Goal: Information Seeking & Learning: Learn about a topic

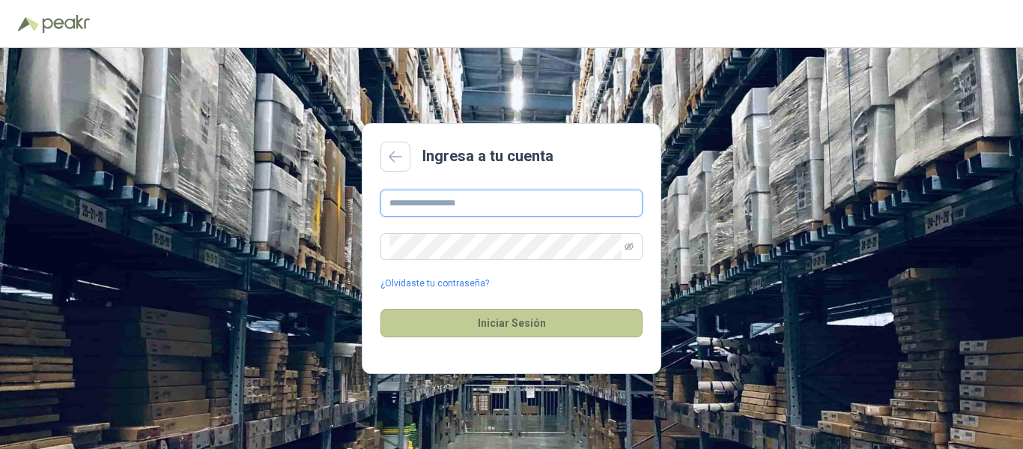
type input "**********"
click at [481, 323] on button "Iniciar Sesión" at bounding box center [511, 323] width 262 height 28
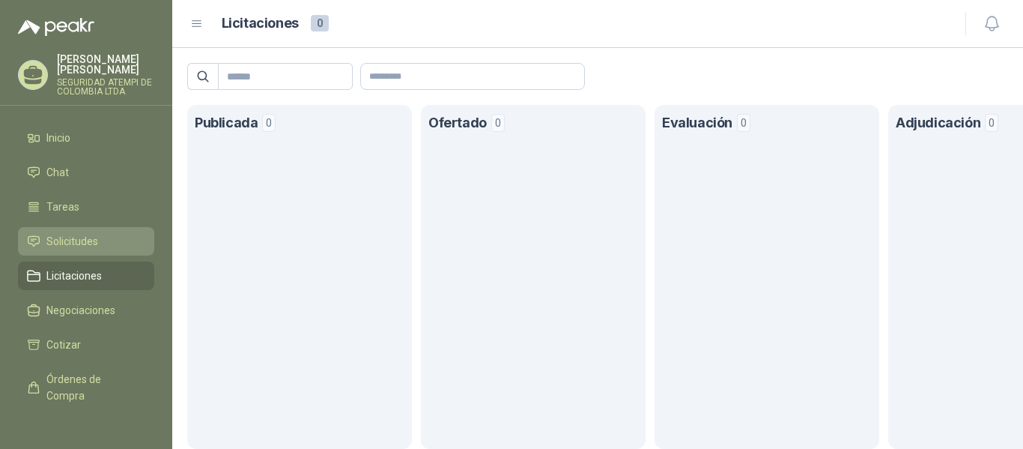
click at [85, 233] on span "Solicitudes" at bounding box center [72, 241] width 52 height 16
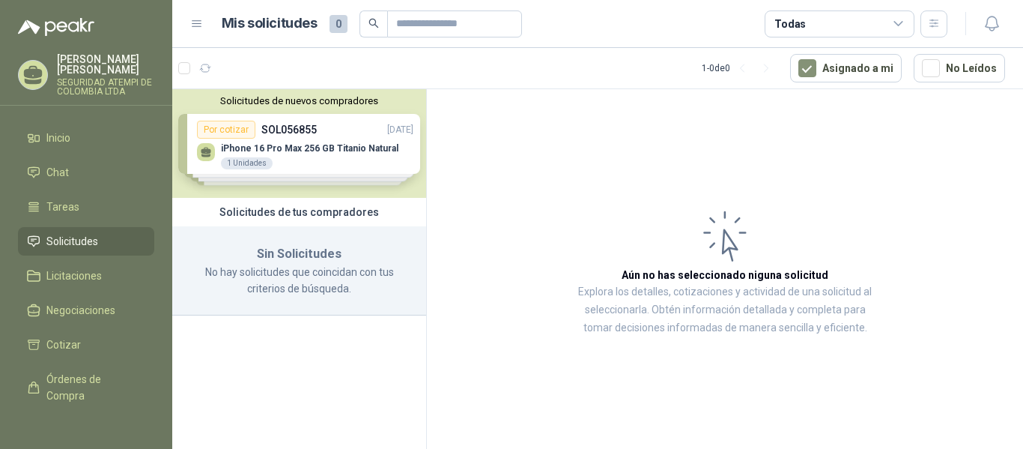
click at [76, 233] on span "Solicitudes" at bounding box center [72, 241] width 52 height 16
click at [61, 267] on span "Licitaciones" at bounding box center [73, 275] width 55 height 16
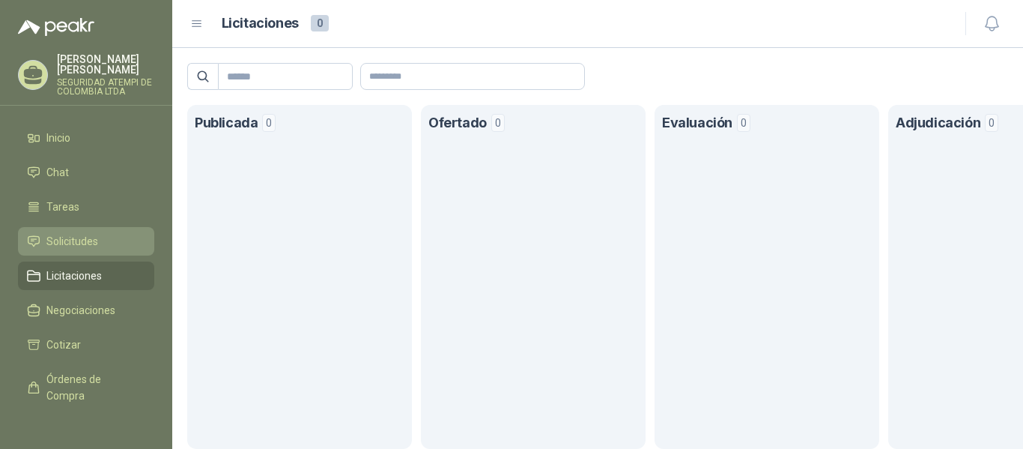
click at [83, 233] on span "Solicitudes" at bounding box center [72, 241] width 52 height 16
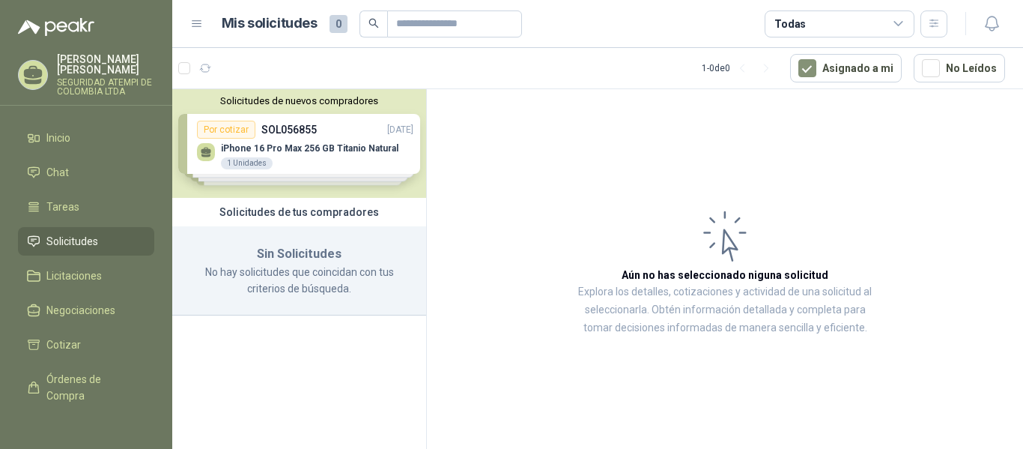
click at [335, 154] on div "Solicitudes de nuevos compradores Por cotizar SOL056855 [DATE] iPhone 16 Pro Ma…" at bounding box center [299, 143] width 254 height 109
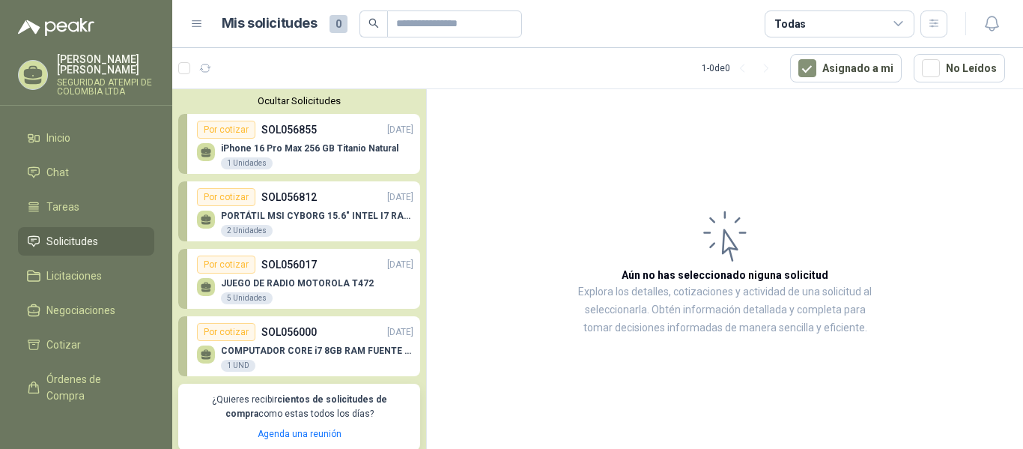
click at [293, 141] on div "iPhone 16 Pro Max 256 GB Titanio Natural 1 Unidades" at bounding box center [305, 154] width 216 height 31
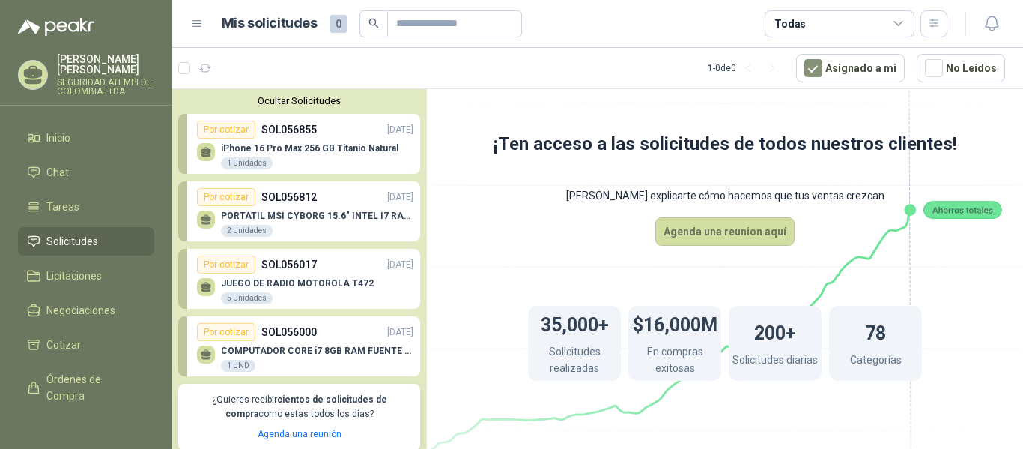
click at [292, 193] on p "SOL056812" at bounding box center [288, 197] width 55 height 16
click at [217, 192] on div "Por cotizar" at bounding box center [226, 197] width 58 height 18
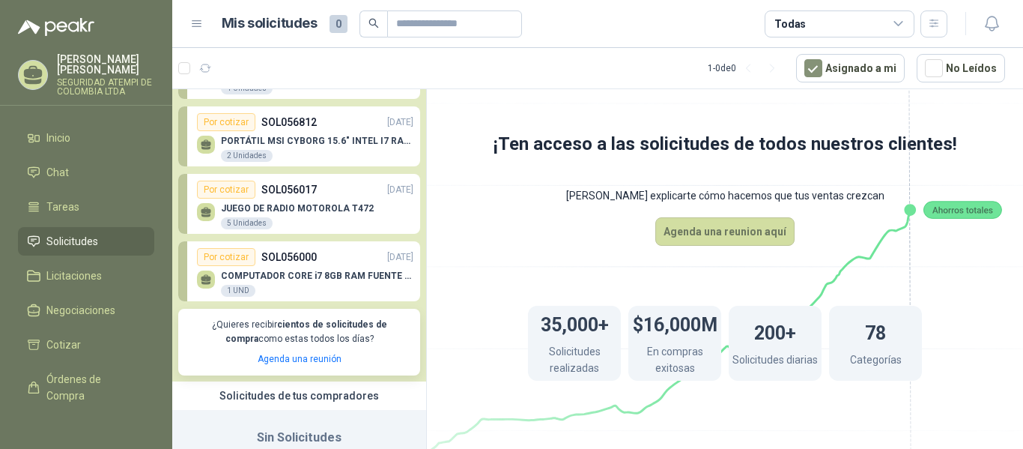
scroll to position [141, 0]
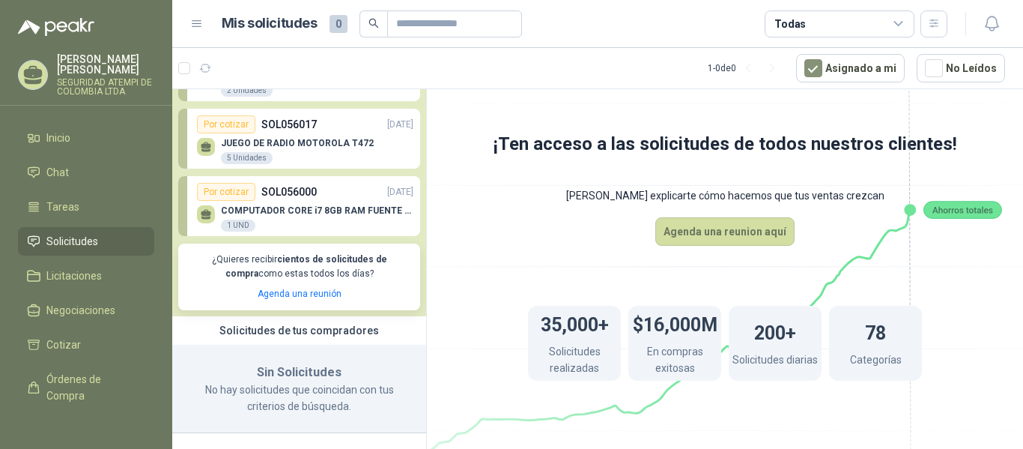
click at [234, 189] on div "Por cotizar" at bounding box center [226, 192] width 58 height 18
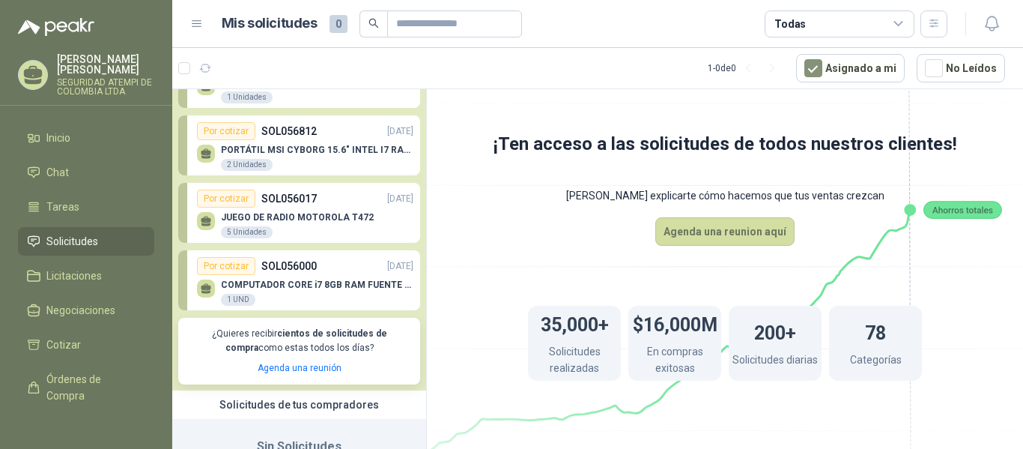
click at [222, 197] on div "Por cotizar" at bounding box center [226, 198] width 58 height 18
click at [218, 195] on div "Por cotizar" at bounding box center [226, 198] width 58 height 18
click at [208, 222] on icon at bounding box center [206, 219] width 10 height 7
click at [310, 217] on p "JUEGO DE RADIO MOTOROLA T472" at bounding box center [297, 217] width 153 height 10
click at [324, 195] on div "Por cotizar SOL056017 [DATE]" at bounding box center [305, 198] width 216 height 18
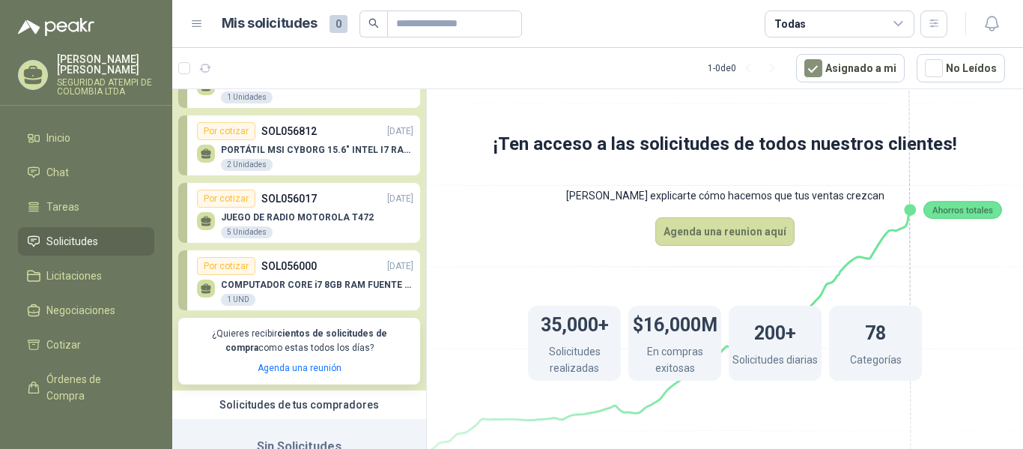
click at [282, 215] on p "JUEGO DE RADIO MOTOROLA T472" at bounding box center [297, 217] width 153 height 10
click at [280, 211] on div "JUEGO DE RADIO MOTOROLA T472 5 Unidades" at bounding box center [305, 222] width 216 height 31
click at [80, 267] on span "Licitaciones" at bounding box center [73, 275] width 55 height 16
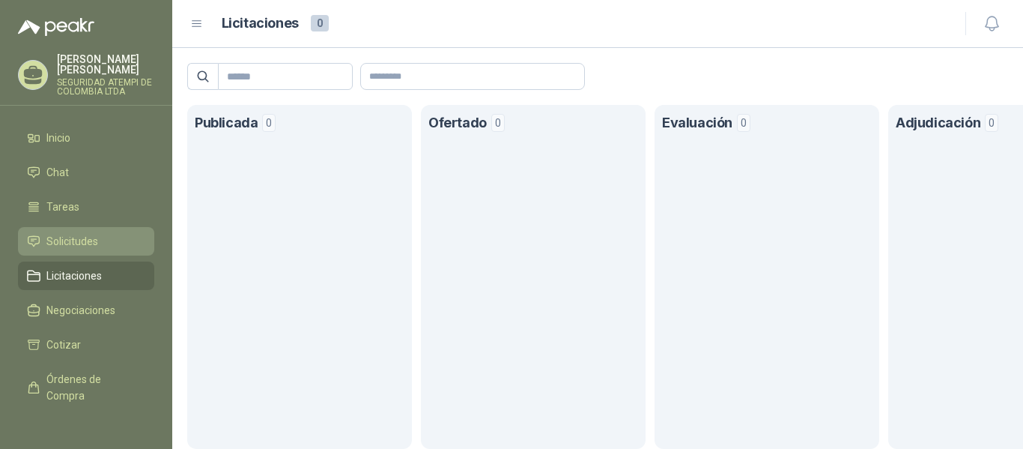
click at [73, 233] on span "Solicitudes" at bounding box center [72, 241] width 52 height 16
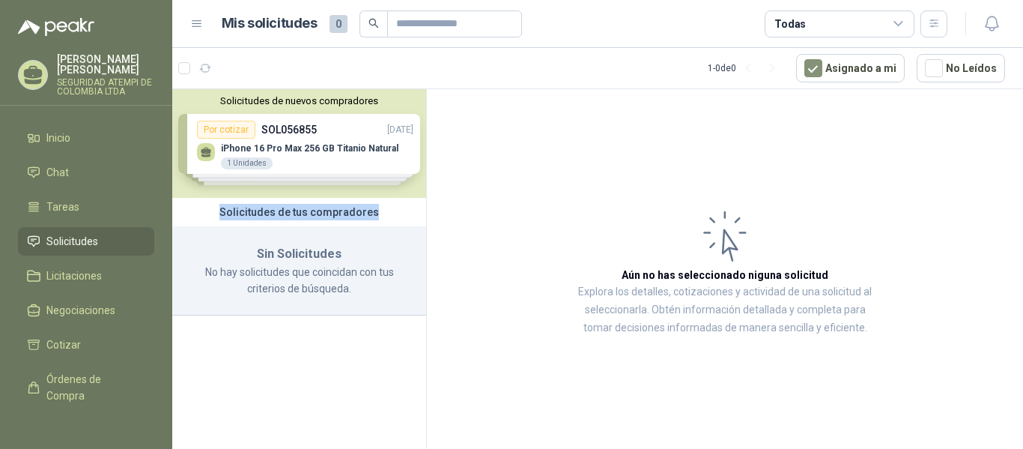
drag, startPoint x: 226, startPoint y: 210, endPoint x: 390, endPoint y: 220, distance: 164.3
click at [390, 220] on div "Solicitudes de tus compradores" at bounding box center [299, 212] width 254 height 28
click at [324, 147] on div "Solicitudes de nuevos compradores Por cotizar SOL056855 [DATE] iPhone 16 Pro Ma…" at bounding box center [299, 143] width 254 height 109
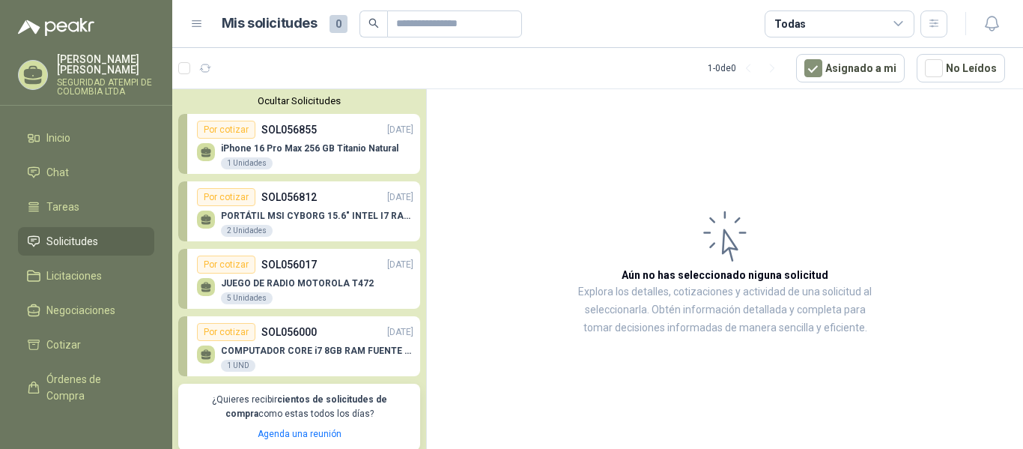
click at [307, 100] on button "Ocultar Solicitudes" at bounding box center [299, 100] width 242 height 11
